Goal: Task Accomplishment & Management: Manage account settings

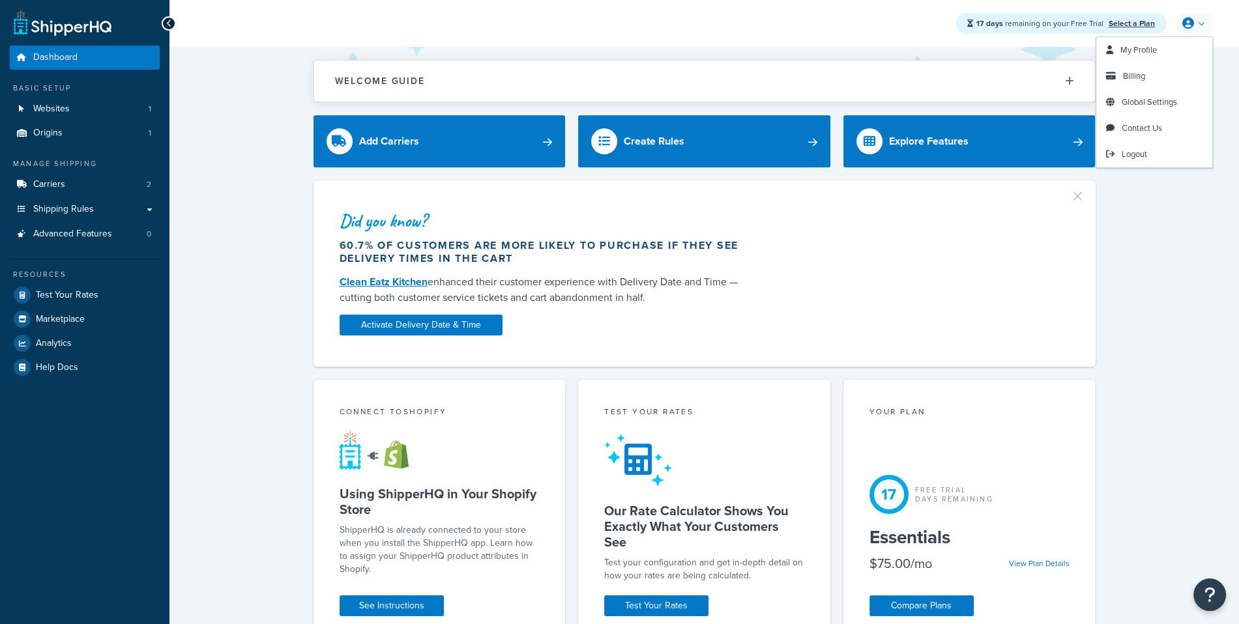
click at [1130, 143] on link "Logout" at bounding box center [1154, 154] width 116 height 26
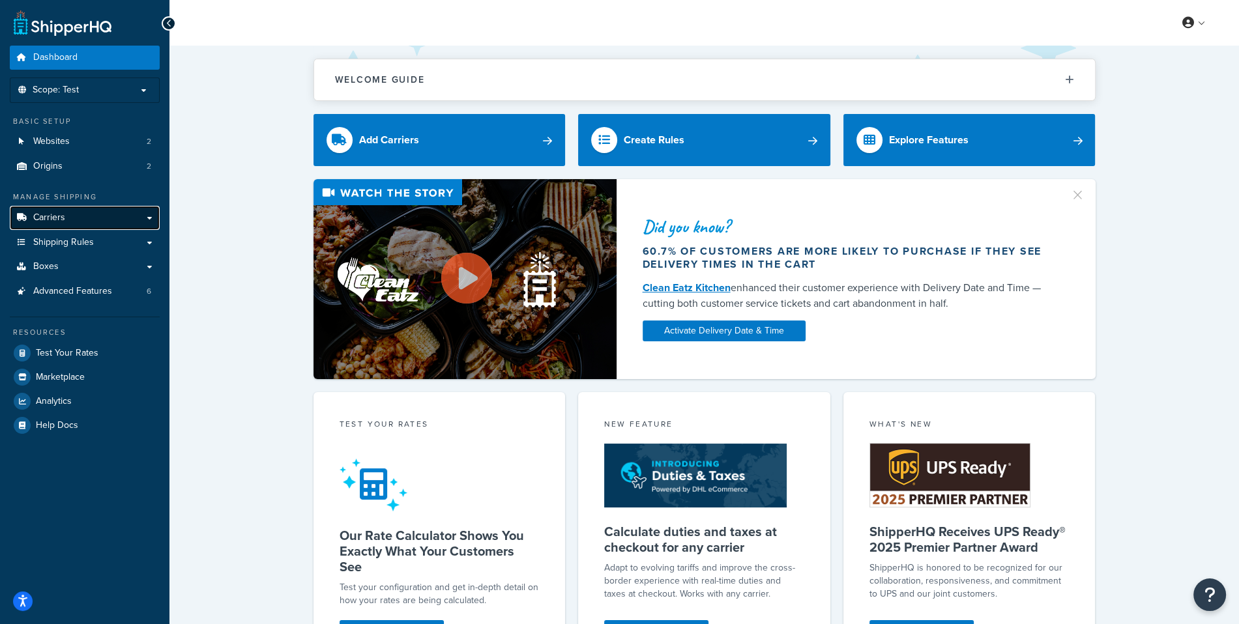
click at [72, 217] on link "Carriers" at bounding box center [85, 218] width 150 height 24
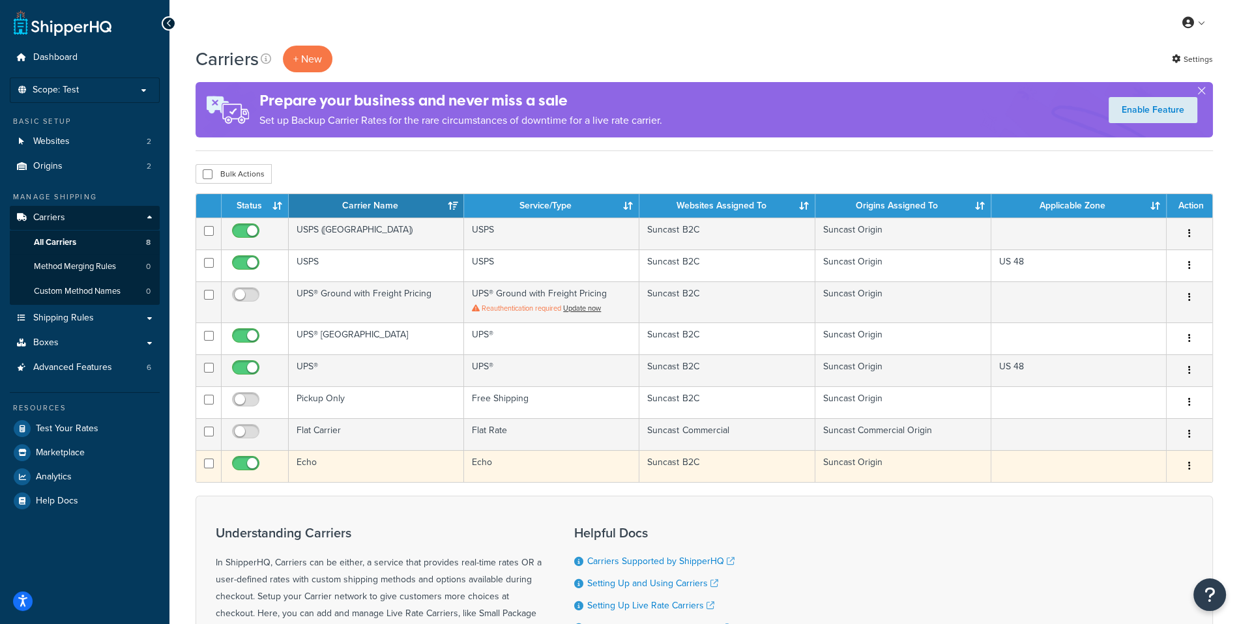
click at [430, 463] on td "Echo" at bounding box center [376, 466] width 175 height 32
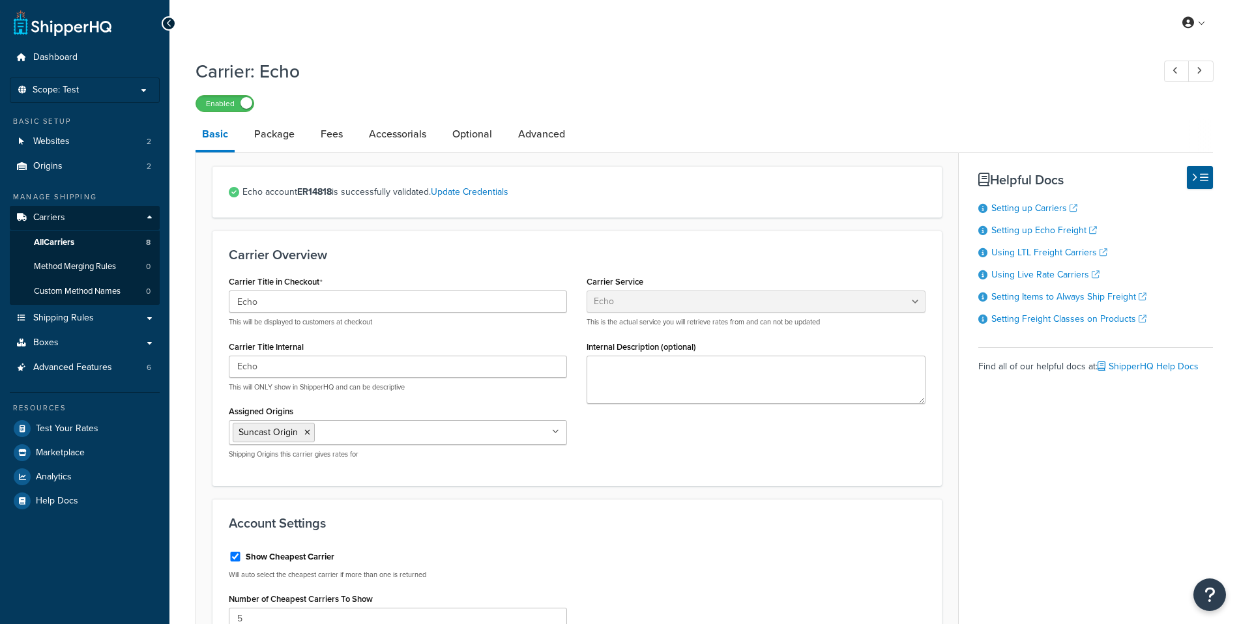
select select "echoFreight"
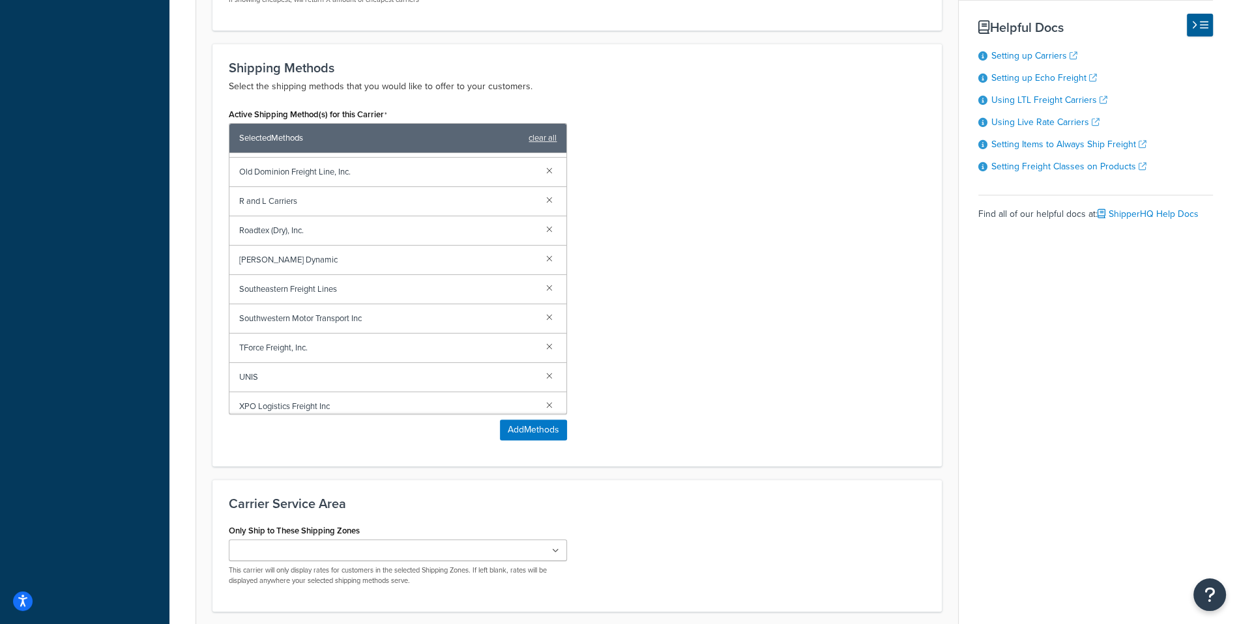
scroll to position [654, 0]
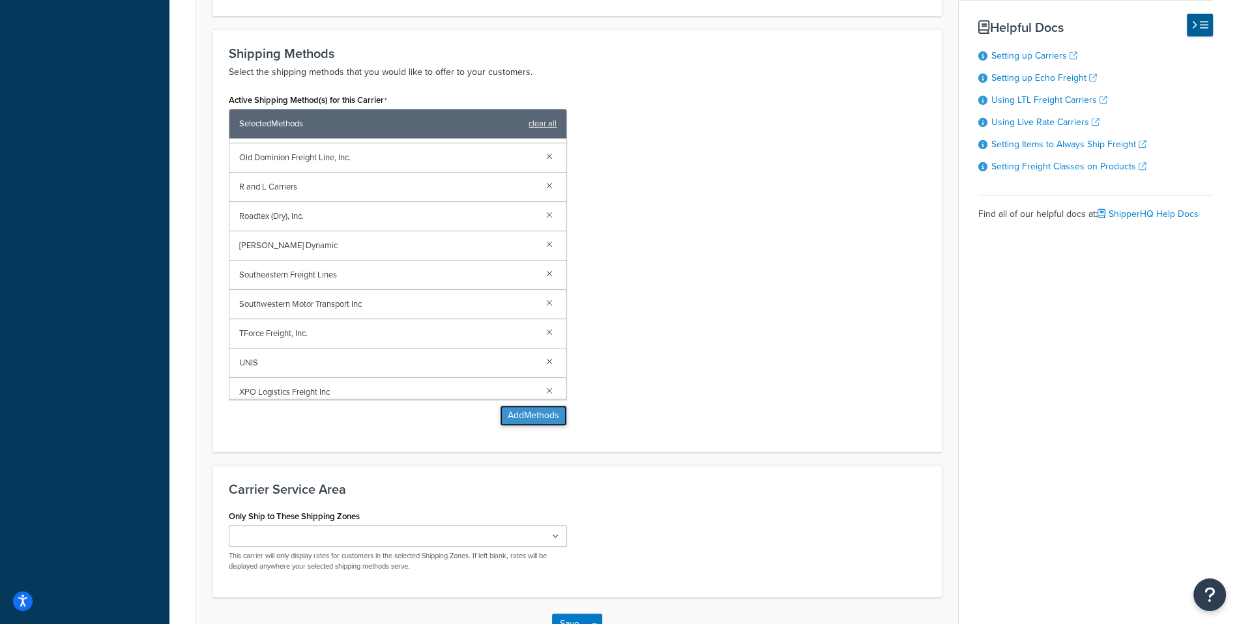
click at [506, 411] on button "Add Methods" at bounding box center [533, 415] width 67 height 21
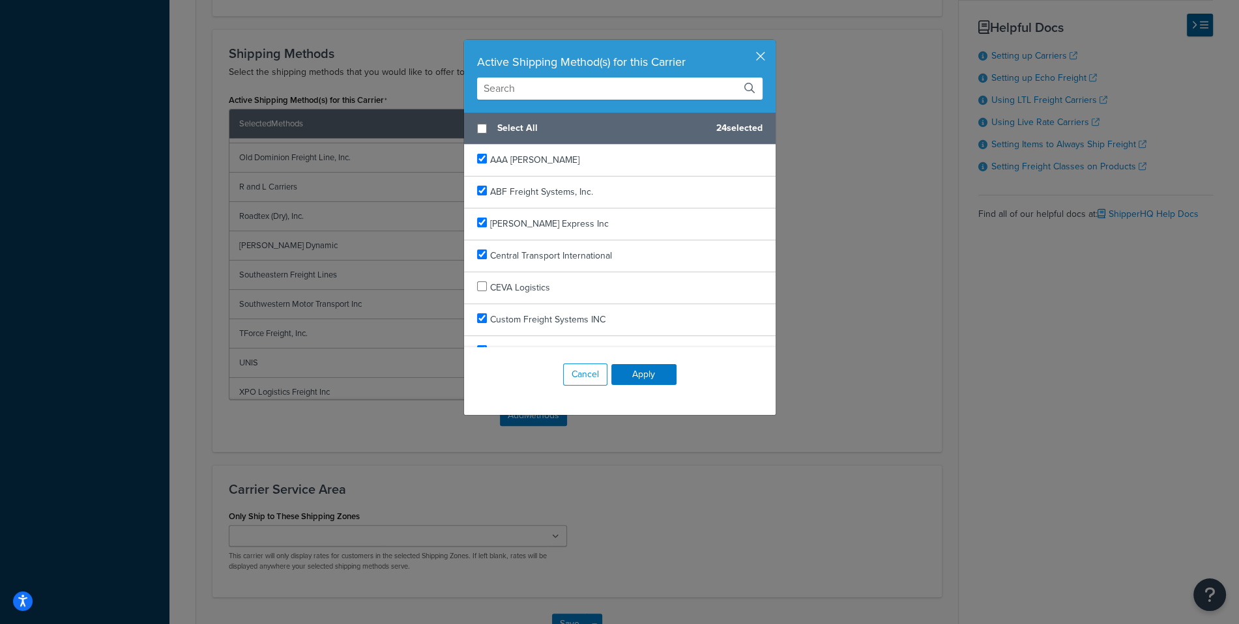
click at [538, 86] on input "text" at bounding box center [619, 89] width 285 height 22
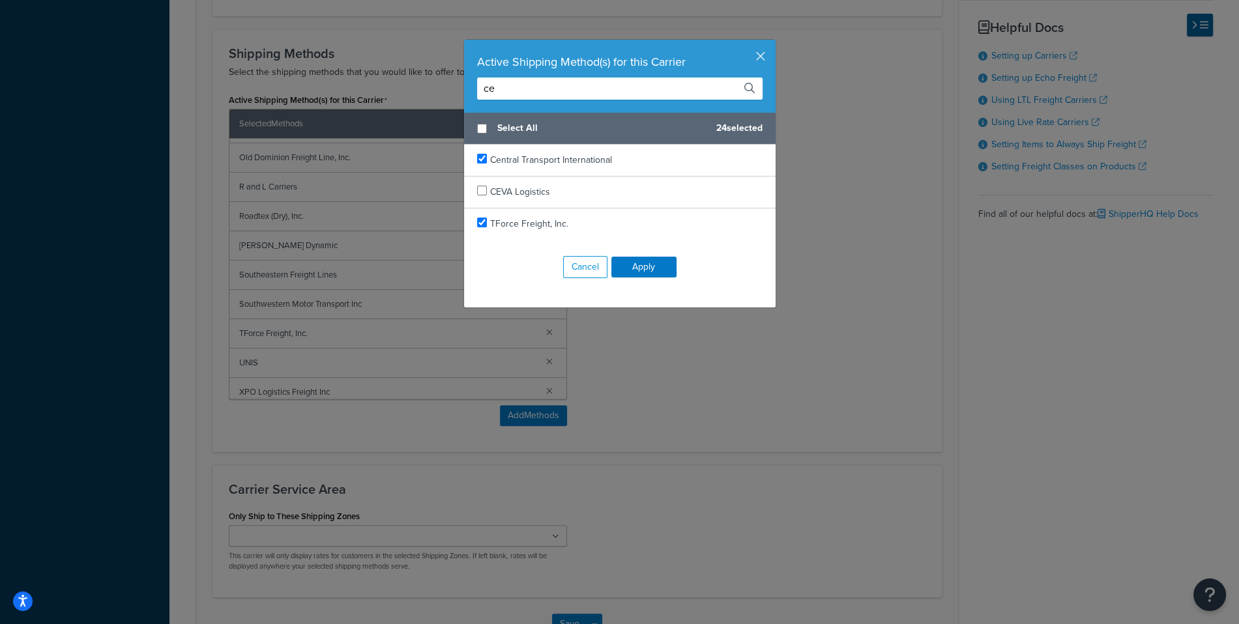
type input "ce"
checkbox input "true"
drag, startPoint x: 558, startPoint y: 192, endPoint x: 487, endPoint y: 194, distance: 71.7
click at [487, 194] on div "CEVA Logistics" at bounding box center [619, 193] width 311 height 32
copy div "CEVA Logistics"
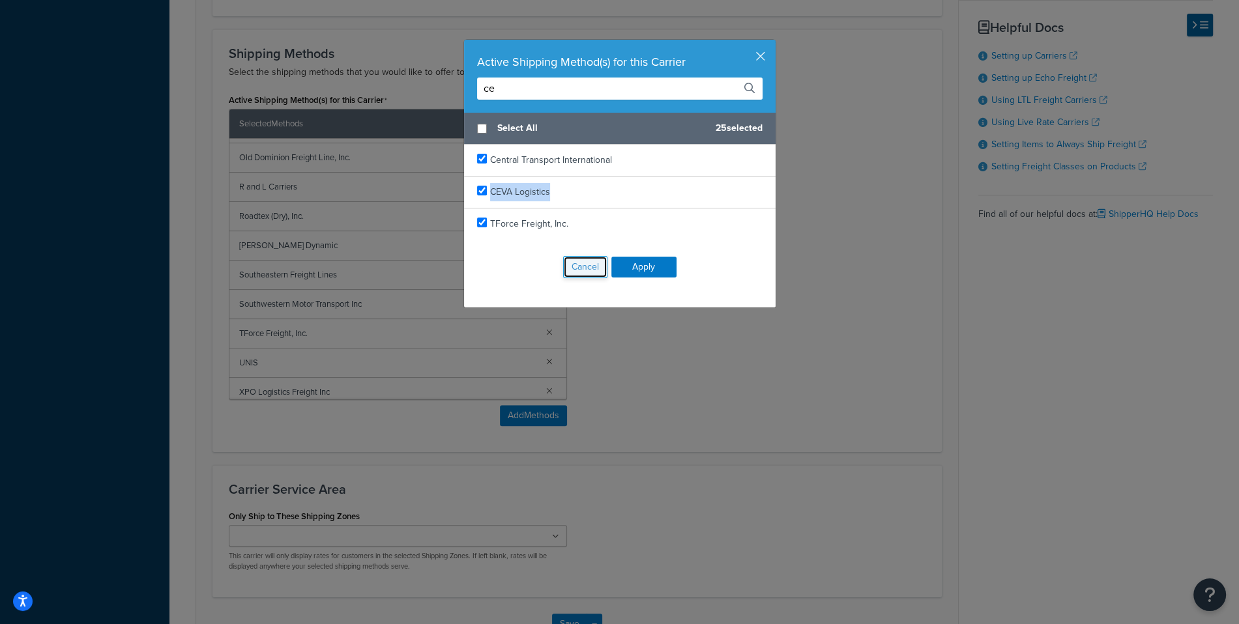
click at [572, 263] on button "Cancel" at bounding box center [585, 267] width 44 height 22
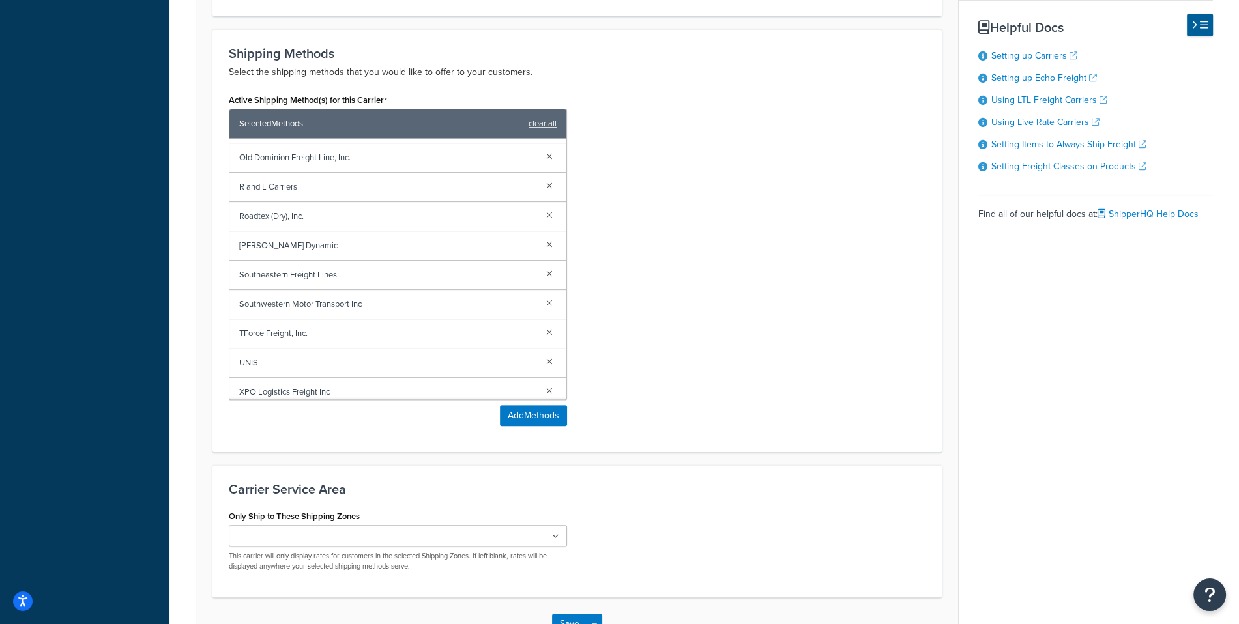
click at [519, 401] on div "Active Shipping Method(s) for this Carrier Selected Methods clear all AAA Coope…" at bounding box center [398, 259] width 338 height 336
click at [517, 405] on button "Add Methods" at bounding box center [533, 415] width 67 height 21
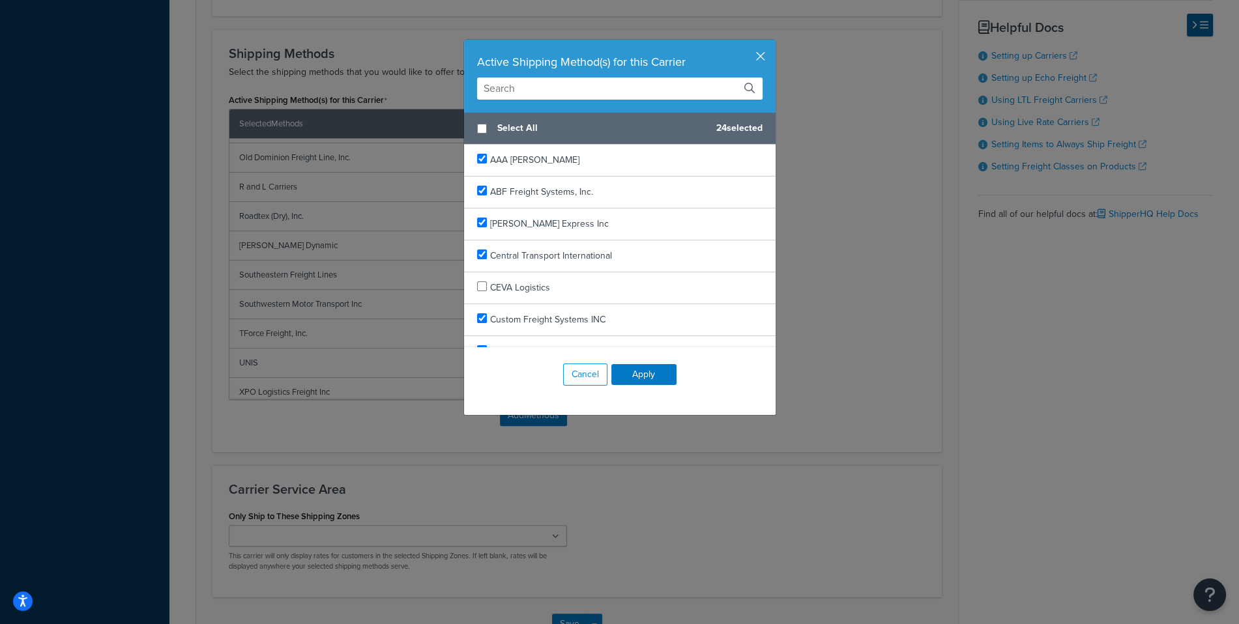
click at [569, 89] on input "text" at bounding box center [619, 89] width 285 height 22
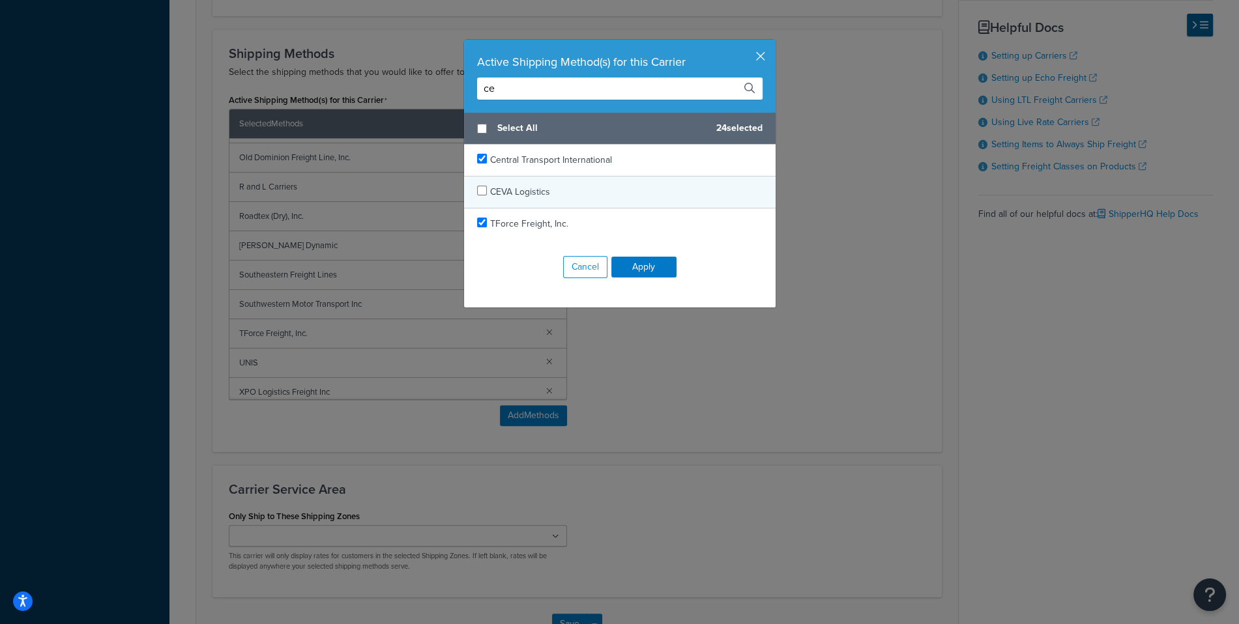
type input "ce"
click at [590, 271] on button "Cancel" at bounding box center [585, 267] width 44 height 22
